Goal: Entertainment & Leisure: Consume media (video, audio)

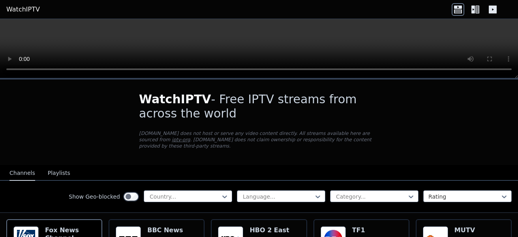
click at [186, 192] on div at bounding box center [185, 196] width 72 height 8
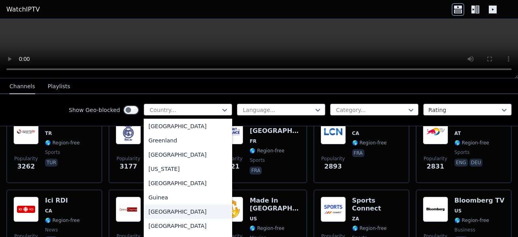
scroll to position [1185, 0]
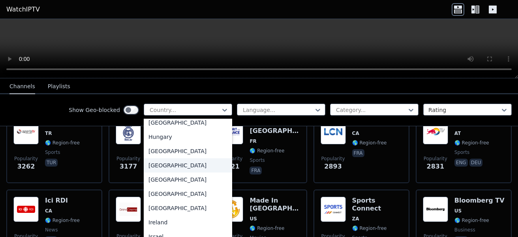
click at [157, 172] on div "[GEOGRAPHIC_DATA]" at bounding box center [188, 165] width 89 height 14
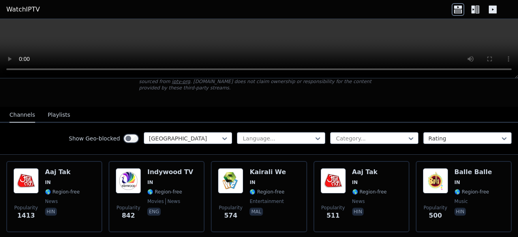
scroll to position [19, 0]
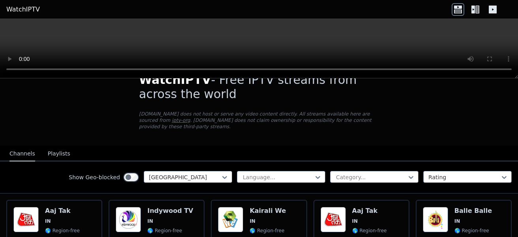
click at [314, 173] on icon at bounding box center [318, 177] width 8 height 8
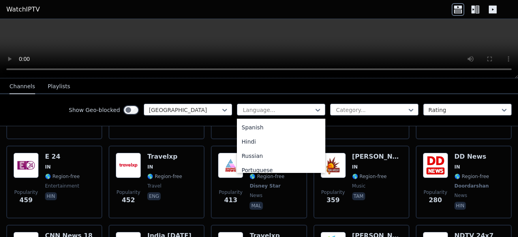
scroll to position [65, 0]
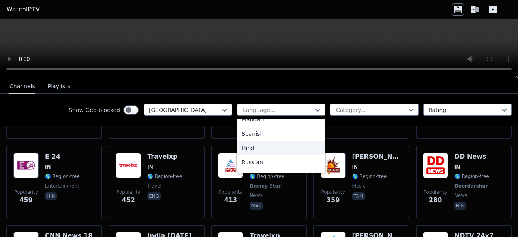
click at [271, 145] on div "Hindi" at bounding box center [281, 148] width 89 height 14
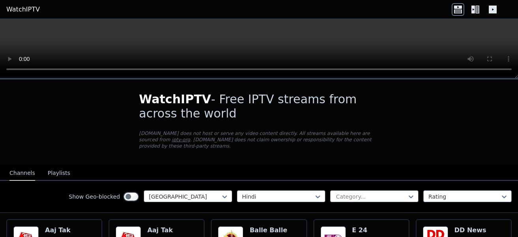
click at [407, 192] on icon at bounding box center [411, 196] width 8 height 8
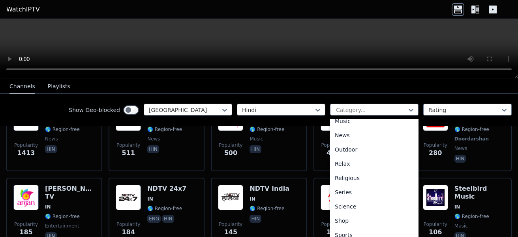
scroll to position [266, 0]
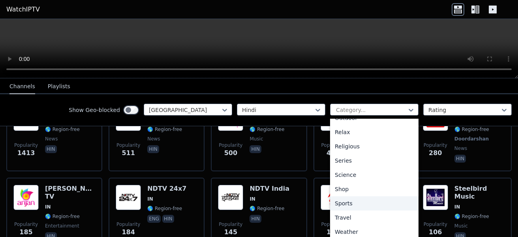
click at [350, 202] on div "Sports" at bounding box center [374, 203] width 89 height 14
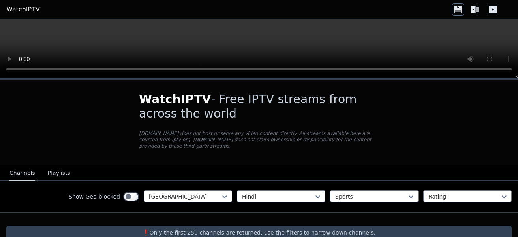
scroll to position [9, 0]
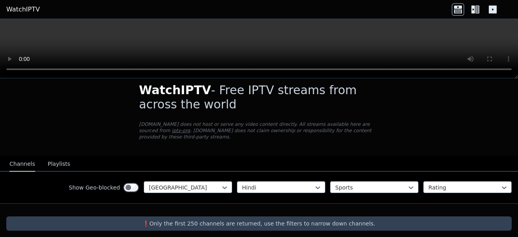
click at [308, 183] on div at bounding box center [278, 187] width 72 height 8
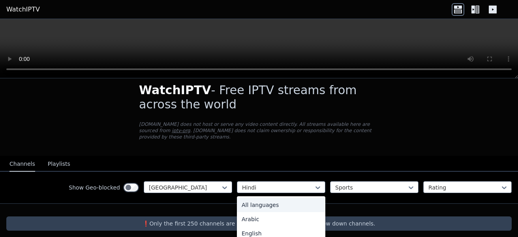
click at [291, 198] on div "All languages" at bounding box center [281, 205] width 89 height 14
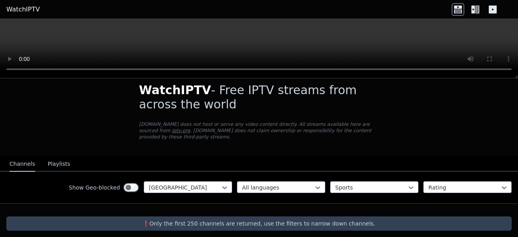
click at [314, 183] on icon at bounding box center [318, 187] width 8 height 8
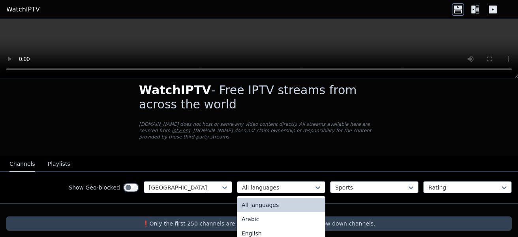
click at [208, 183] on div at bounding box center [185, 187] width 72 height 8
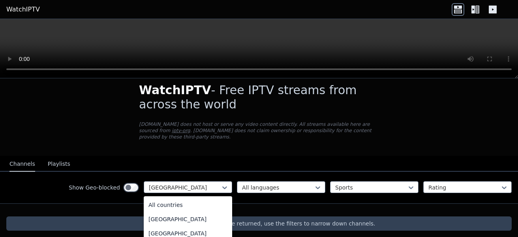
click at [199, 198] on div "All countries" at bounding box center [188, 205] width 89 height 14
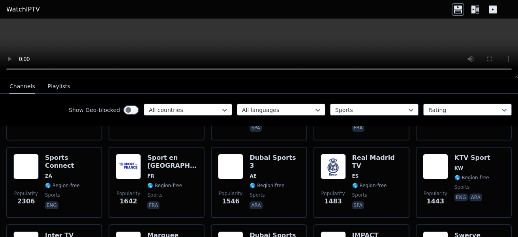
scroll to position [150, 0]
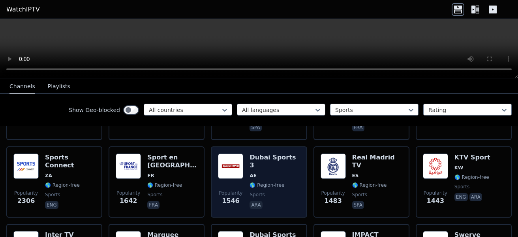
click at [263, 155] on div "Dubai Sports 3 AE 🌎 Region-free sports ara" at bounding box center [275, 181] width 50 height 57
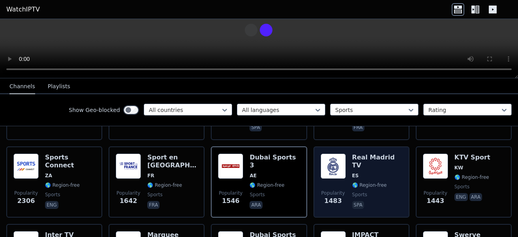
click at [335, 169] on img at bounding box center [333, 165] width 25 height 25
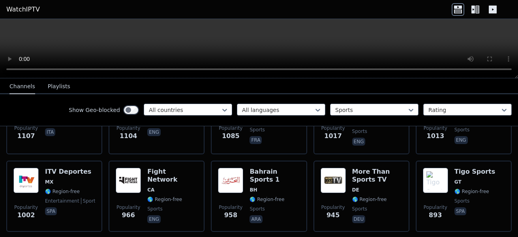
scroll to position [0, 0]
